Goal: Task Accomplishment & Management: Manage account settings

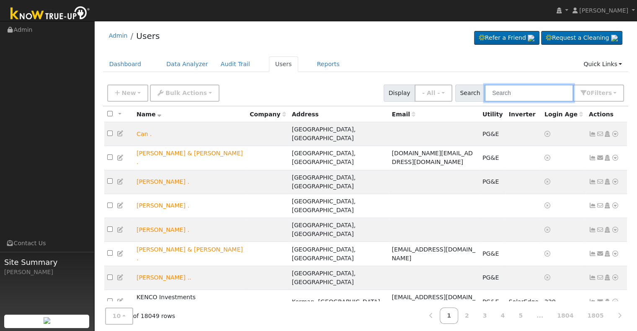
click at [523, 93] on input "text" at bounding box center [529, 93] width 89 height 17
paste input "[PERSON_NAME] & [PERSON_NAME]"
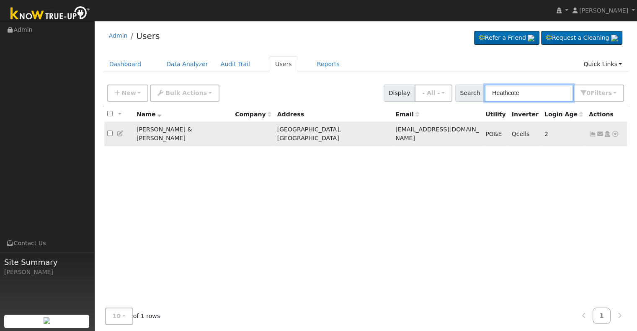
type input "Heathcote"
click at [590, 131] on icon at bounding box center [593, 134] width 8 height 6
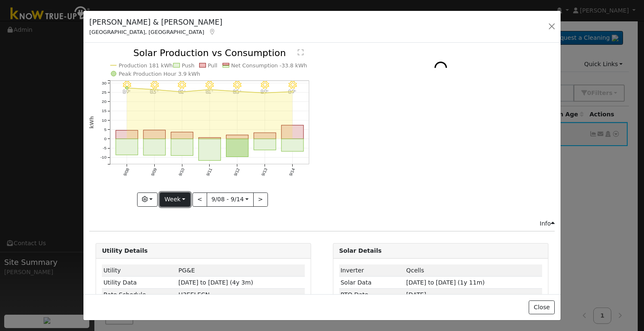
click at [174, 195] on button "Week" at bounding box center [175, 200] width 31 height 14
click at [169, 251] on link "Year" at bounding box center [189, 252] width 58 height 12
type input "[DATE]"
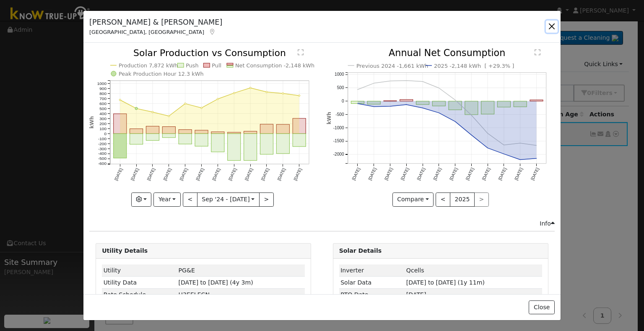
click at [552, 26] on button "button" at bounding box center [551, 27] width 12 height 12
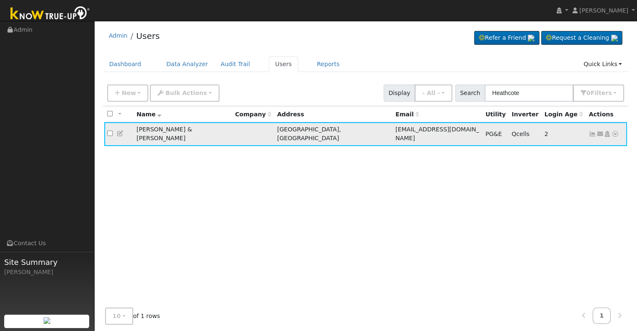
click at [590, 131] on icon at bounding box center [593, 134] width 8 height 6
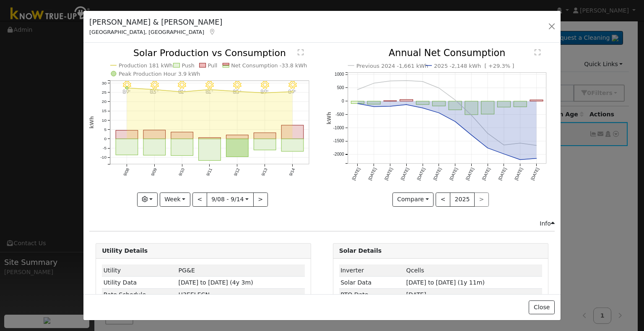
click at [301, 171] on icon "9/14 - Clear 89° 9/13 - Clear 89° 9/12 - Clear 85° 9/11 - MostlyClear 81° 9/10 …" at bounding box center [203, 127] width 228 height 157
click at [181, 199] on button "Week" at bounding box center [175, 200] width 31 height 14
click at [181, 237] on link "Month" at bounding box center [189, 240] width 58 height 12
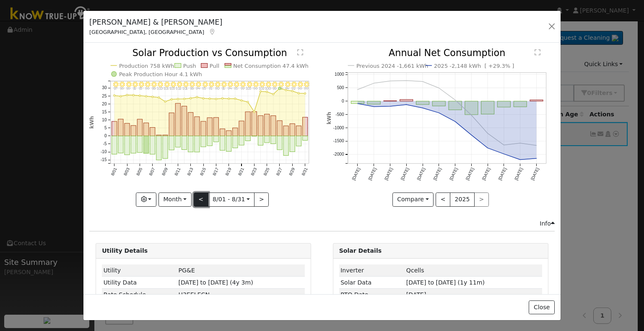
click at [197, 196] on button "<" at bounding box center [201, 200] width 15 height 14
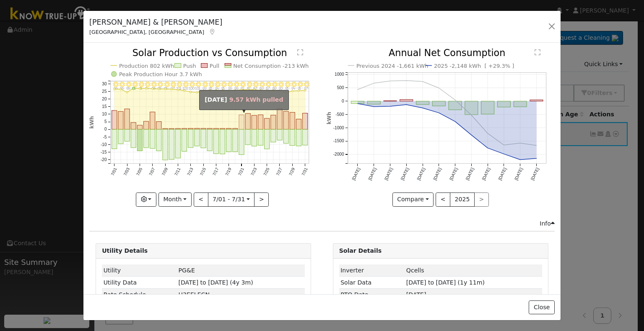
click at [239, 124] on rect "onclick=""" at bounding box center [241, 122] width 5 height 15
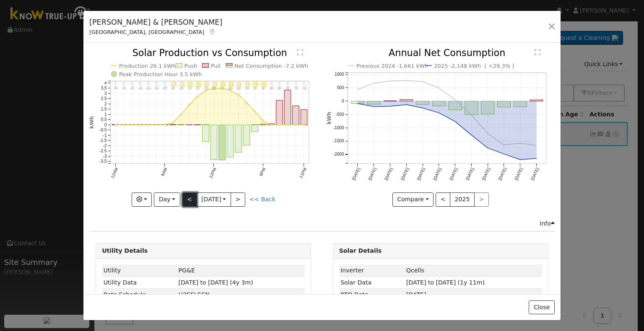
click at [185, 198] on button "<" at bounding box center [189, 200] width 15 height 14
click at [237, 198] on button ">" at bounding box center [237, 200] width 15 height 14
type input "[DATE]"
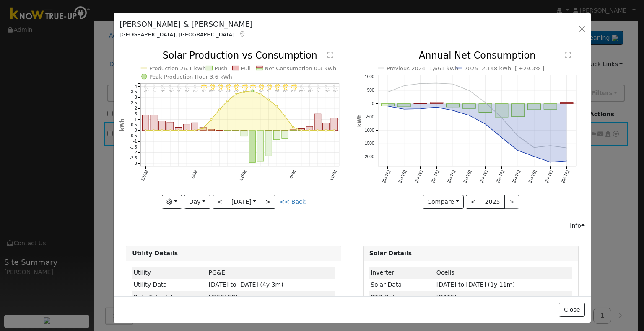
drag, startPoint x: 134, startPoint y: 20, endPoint x: 163, endPoint y: 22, distance: 28.6
click at [163, 22] on h5 "[PERSON_NAME] & [PERSON_NAME]" at bounding box center [185, 24] width 133 height 11
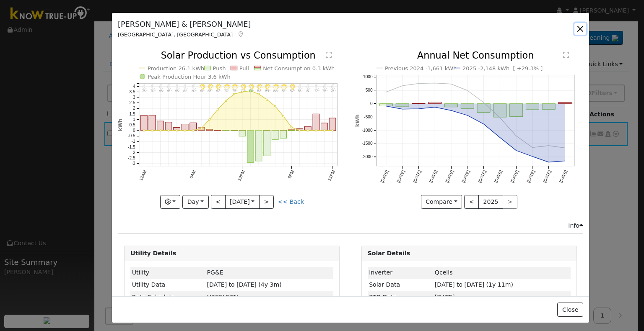
click at [580, 28] on button "button" at bounding box center [580, 29] width 12 height 12
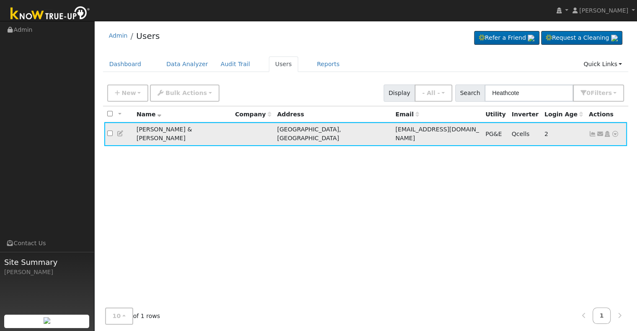
click at [590, 131] on icon at bounding box center [593, 134] width 8 height 6
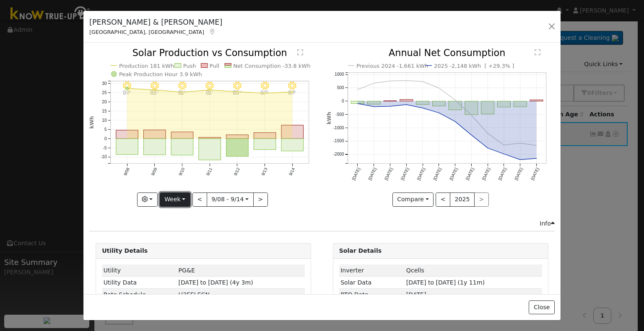
click at [179, 196] on button "Week" at bounding box center [175, 200] width 31 height 14
click at [176, 236] on link "Month" at bounding box center [189, 240] width 58 height 12
type input "[DATE]"
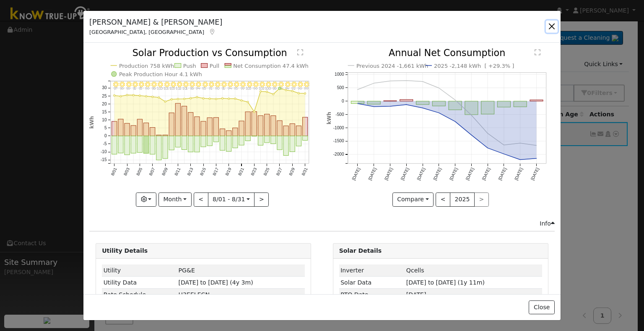
click at [548, 26] on button "button" at bounding box center [551, 27] width 12 height 12
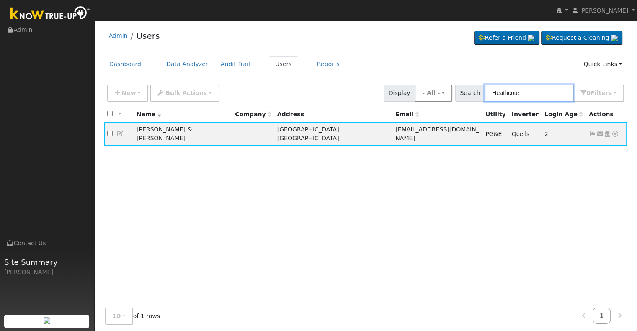
drag, startPoint x: 546, startPoint y: 91, endPoint x: 459, endPoint y: 86, distance: 86.9
click at [460, 86] on div "New Add User Quick Add Quick Connect Quick Convert Lead Bulk Actions Send Email…" at bounding box center [366, 92] width 520 height 20
click at [452, 86] on button "- All -" at bounding box center [434, 93] width 38 height 17
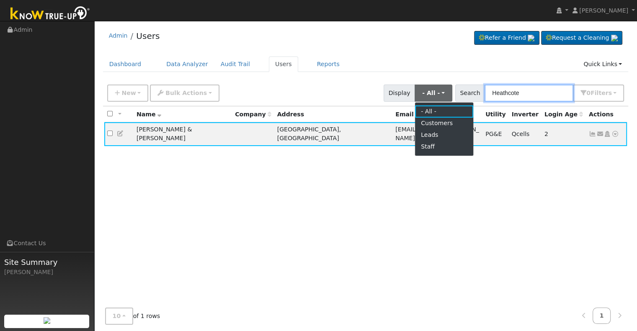
click at [525, 98] on input "Heathcote" at bounding box center [529, 93] width 89 height 17
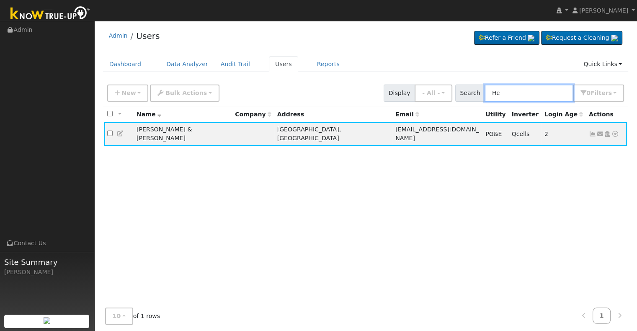
type input "H"
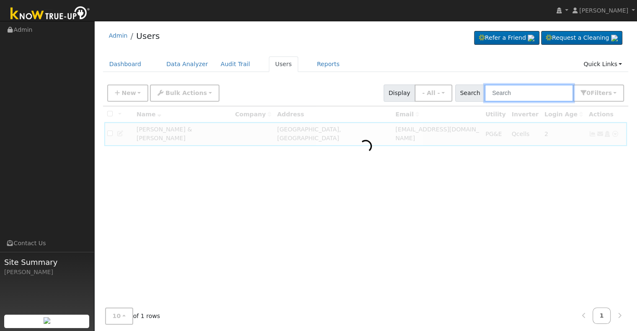
paste input "[PERSON_NAME]"
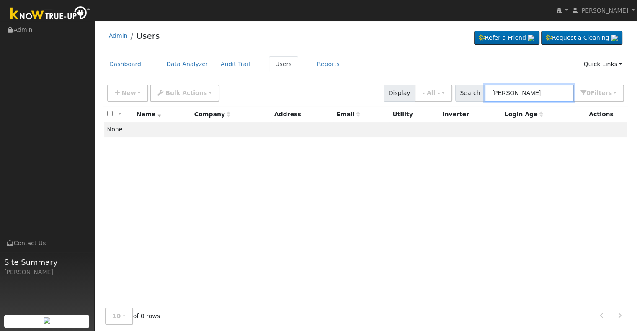
click at [530, 92] on input "[PERSON_NAME]" at bounding box center [529, 93] width 89 height 17
drag, startPoint x: 522, startPoint y: 90, endPoint x: 458, endPoint y: 84, distance: 64.0
click at [459, 88] on div "New Add User Quick Add Quick Connect Quick Convert Lead Bulk Actions Send Email…" at bounding box center [366, 92] width 520 height 20
paste input "[PERSON_NAME] and [PERSON_NAME]"
drag, startPoint x: 532, startPoint y: 93, endPoint x: 574, endPoint y: 92, distance: 41.9
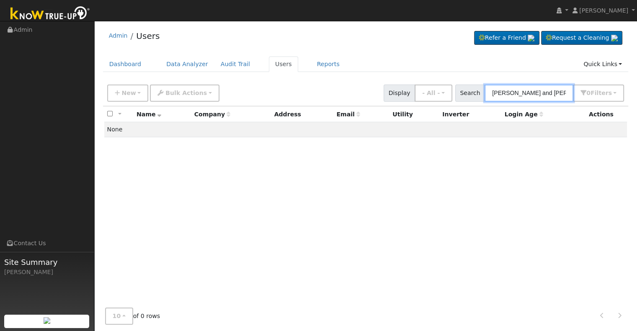
click at [574, 92] on input "[PERSON_NAME] and [PERSON_NAME]" at bounding box center [529, 93] width 89 height 17
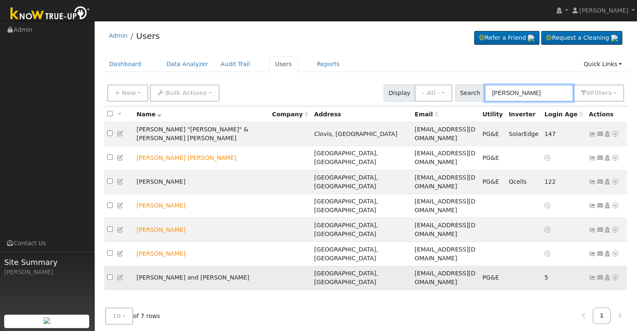
type input "[PERSON_NAME]"
click at [592, 275] on icon at bounding box center [593, 278] width 8 height 6
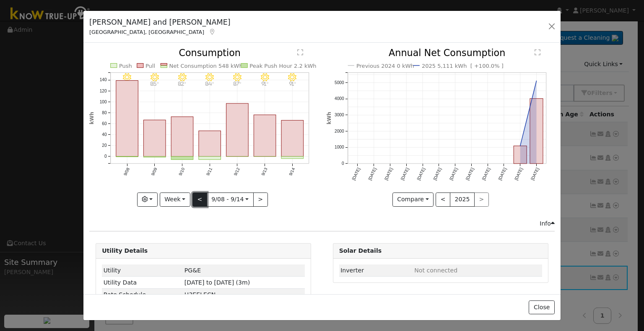
click at [195, 194] on button "<" at bounding box center [199, 200] width 15 height 14
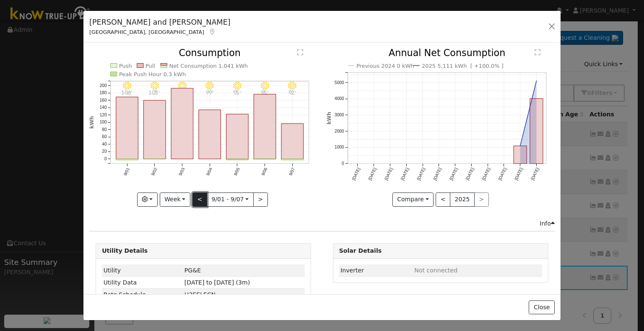
click at [195, 194] on button "<" at bounding box center [199, 200] width 15 height 14
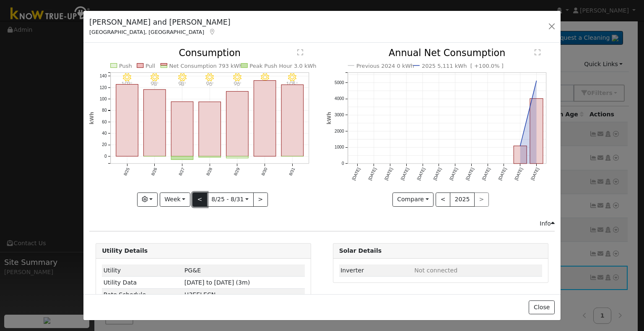
click at [195, 194] on button "<" at bounding box center [199, 200] width 15 height 14
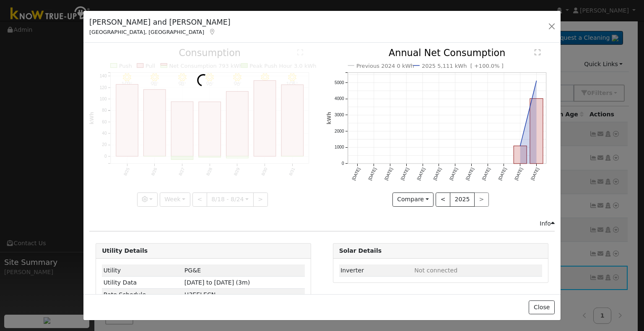
click at [170, 199] on div at bounding box center [203, 128] width 228 height 158
click at [178, 199] on div at bounding box center [203, 128] width 228 height 158
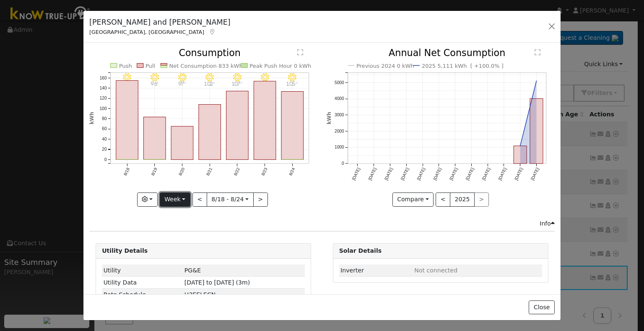
click at [171, 197] on button "Week" at bounding box center [175, 200] width 31 height 14
click at [183, 235] on link "Month" at bounding box center [189, 240] width 58 height 12
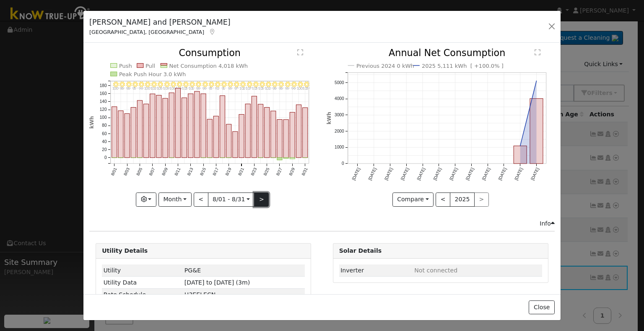
click at [256, 199] on button ">" at bounding box center [261, 200] width 15 height 14
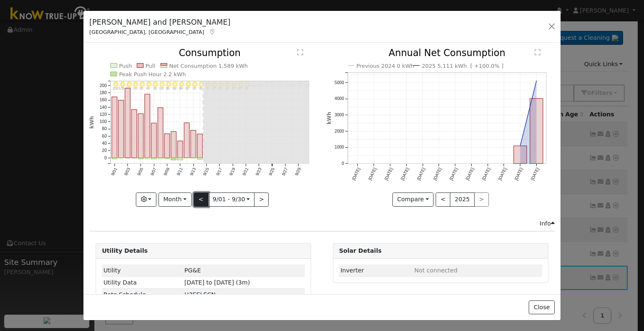
click at [200, 196] on button "<" at bounding box center [201, 200] width 15 height 14
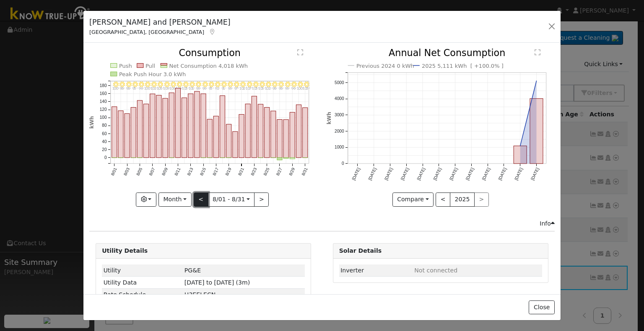
click at [200, 196] on button "<" at bounding box center [201, 200] width 15 height 14
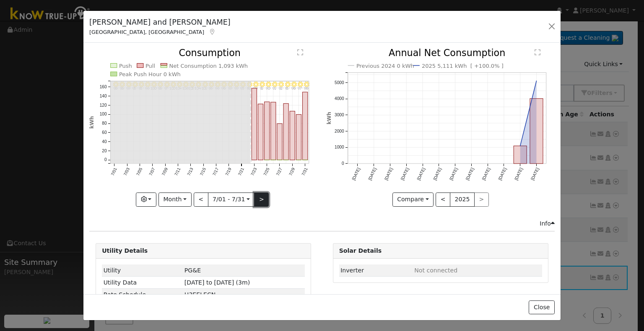
click at [261, 195] on button ">" at bounding box center [261, 200] width 15 height 14
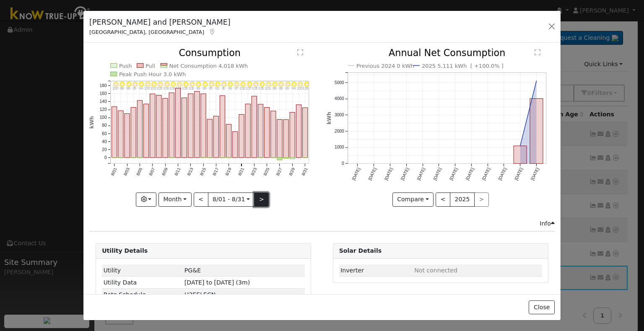
click at [256, 194] on button ">" at bounding box center [261, 200] width 15 height 14
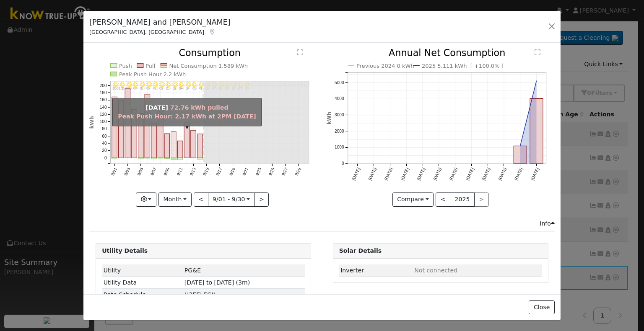
click at [174, 152] on rect "onclick=""" at bounding box center [173, 145] width 5 height 26
type input "[DATE]"
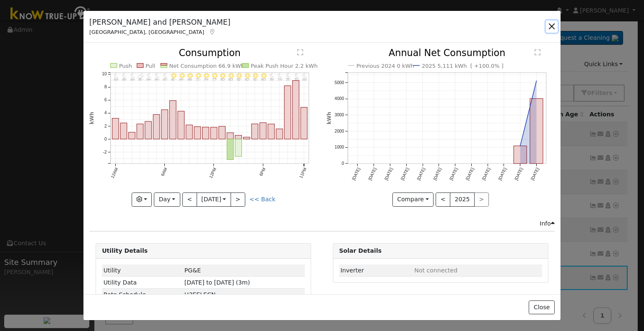
click at [552, 24] on button "button" at bounding box center [551, 27] width 12 height 12
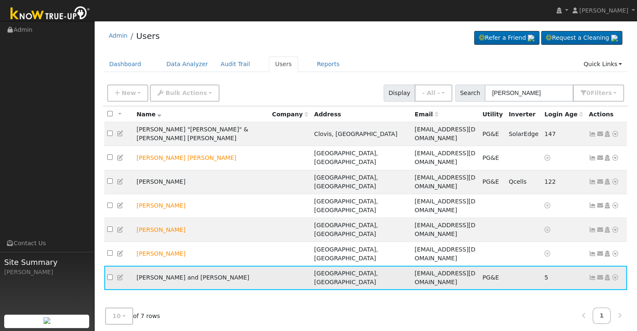
click at [592, 275] on icon at bounding box center [593, 278] width 8 height 6
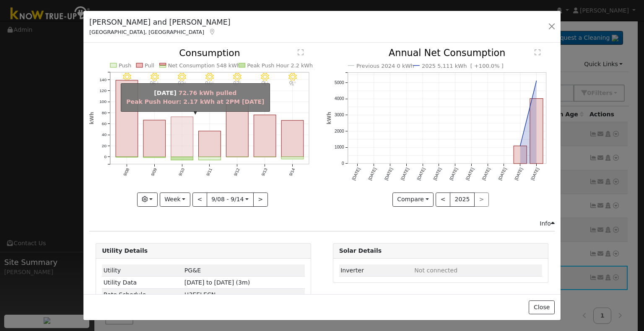
click at [178, 139] on rect "onclick=""" at bounding box center [182, 137] width 22 height 40
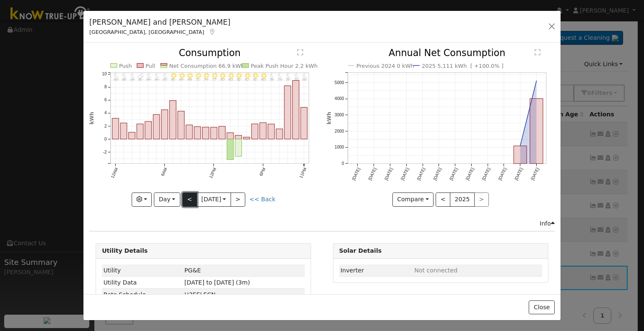
click at [188, 199] on button "<" at bounding box center [189, 200] width 15 height 14
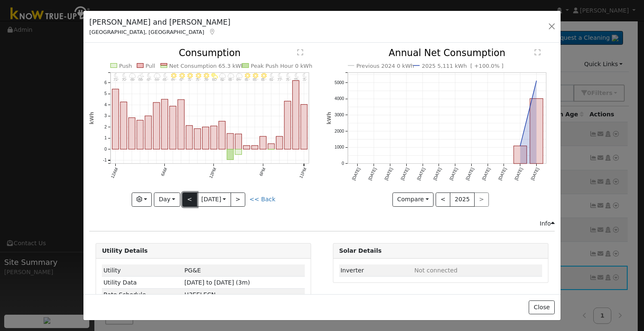
click at [184, 199] on button "<" at bounding box center [189, 200] width 15 height 14
type input "[DATE]"
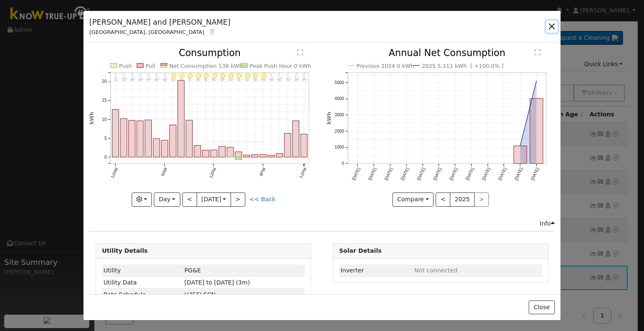
click at [549, 25] on button "button" at bounding box center [551, 27] width 12 height 12
